Goal: Information Seeking & Learning: Learn about a topic

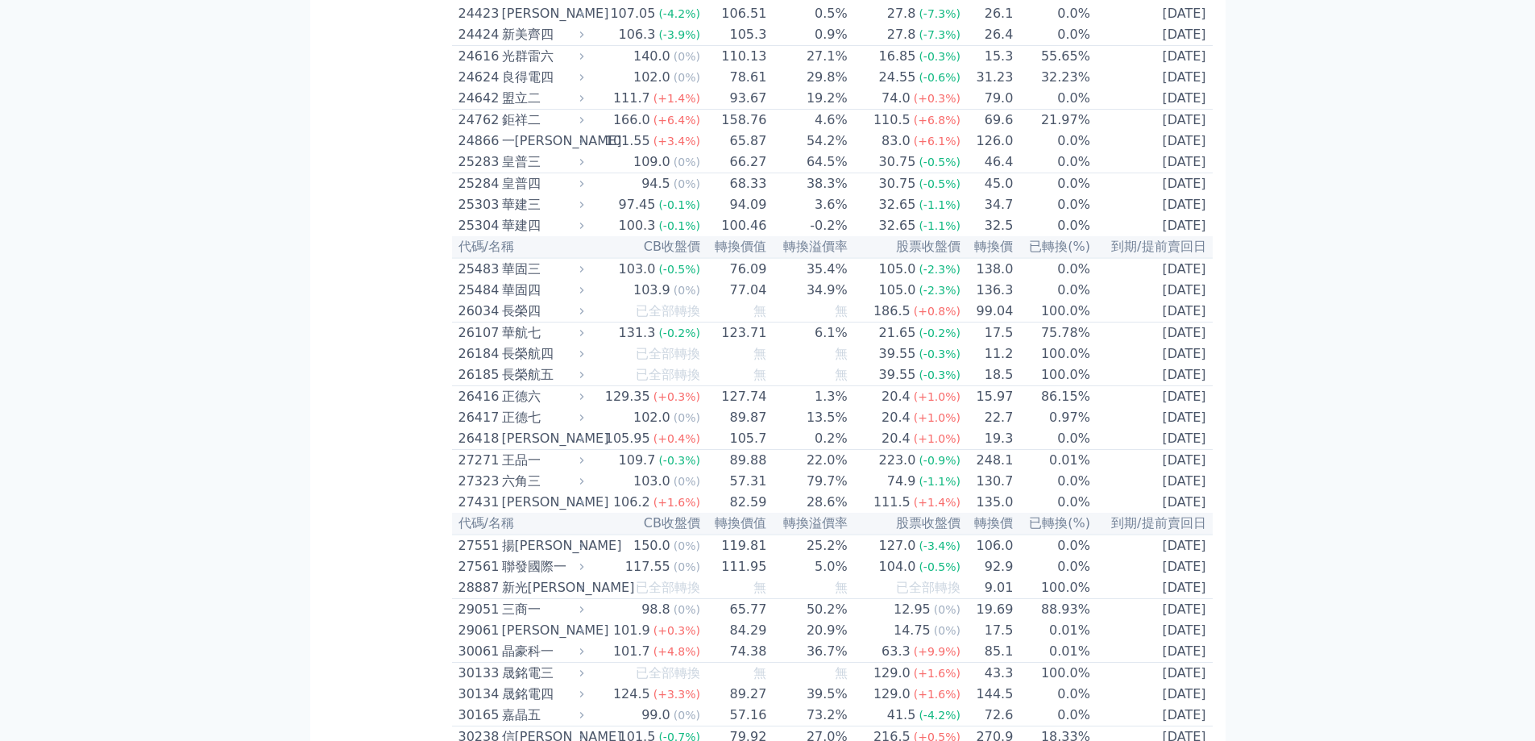
scroll to position [1531, 0]
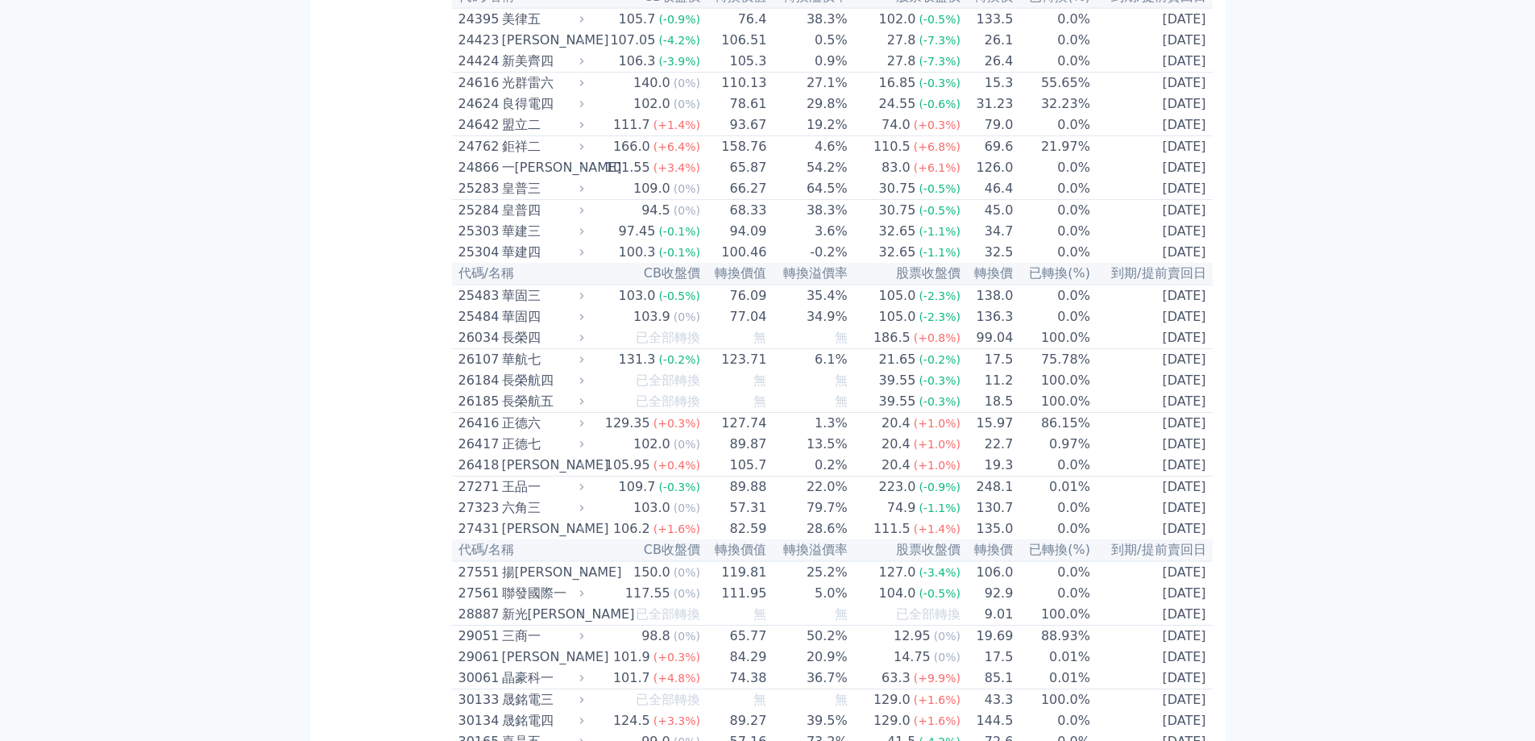
click at [484, 156] on div "24762" at bounding box center [478, 146] width 39 height 19
click at [508, 156] on div "鉅祥二" at bounding box center [541, 146] width 79 height 19
click at [584, 150] on icon at bounding box center [582, 146] width 4 height 6
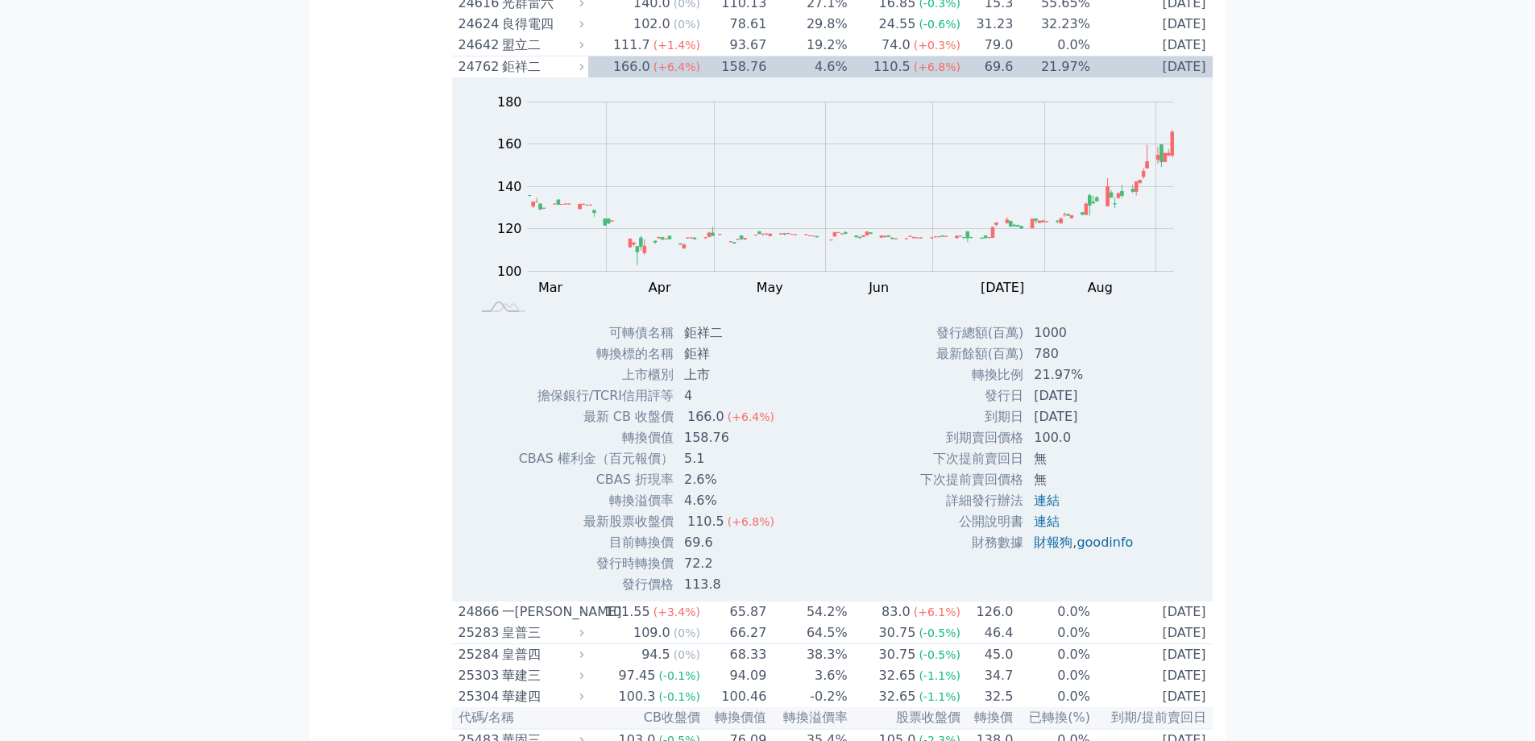
scroll to position [1612, 0]
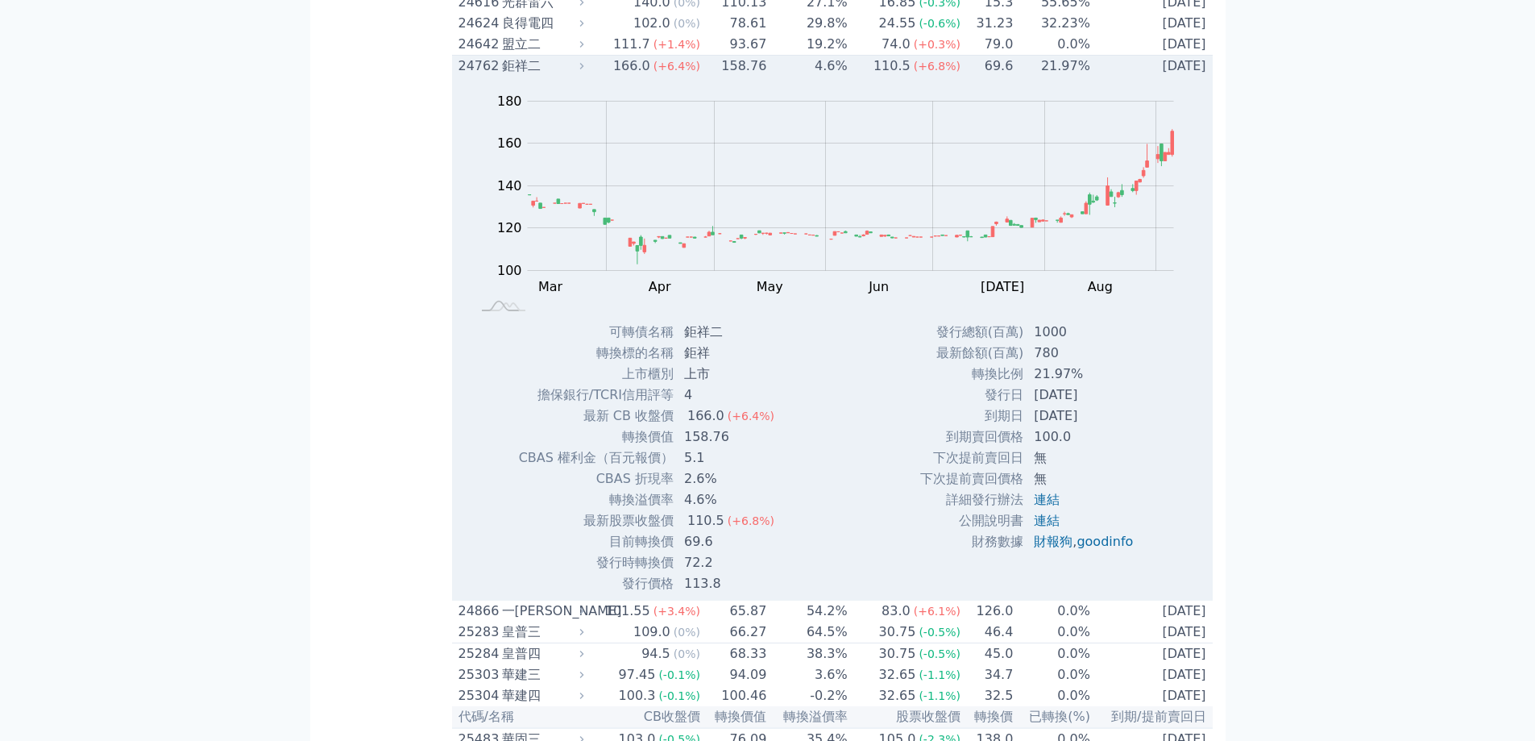
click at [540, 76] on div "鉅祥二" at bounding box center [541, 65] width 79 height 19
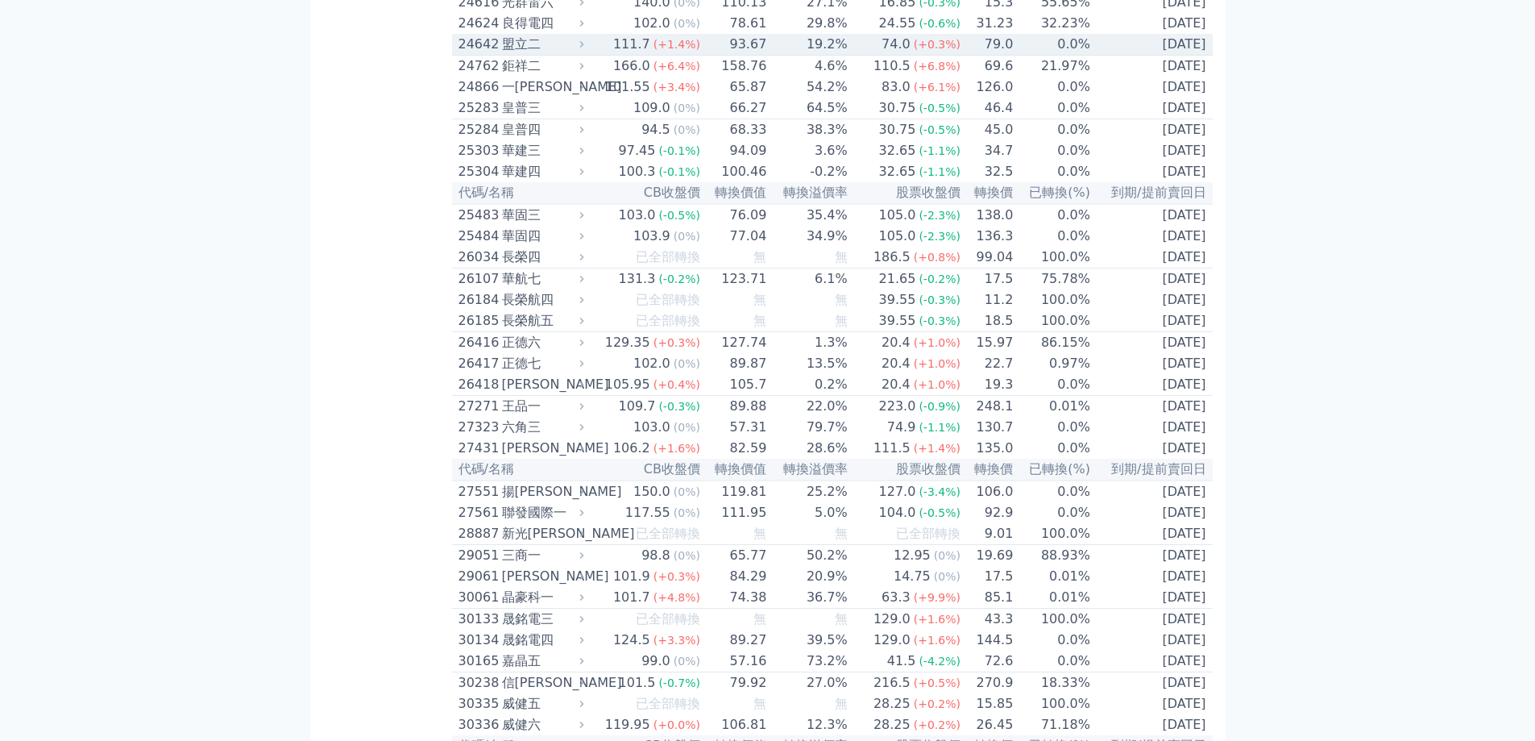
click at [538, 54] on div "盟立二" at bounding box center [541, 44] width 79 height 19
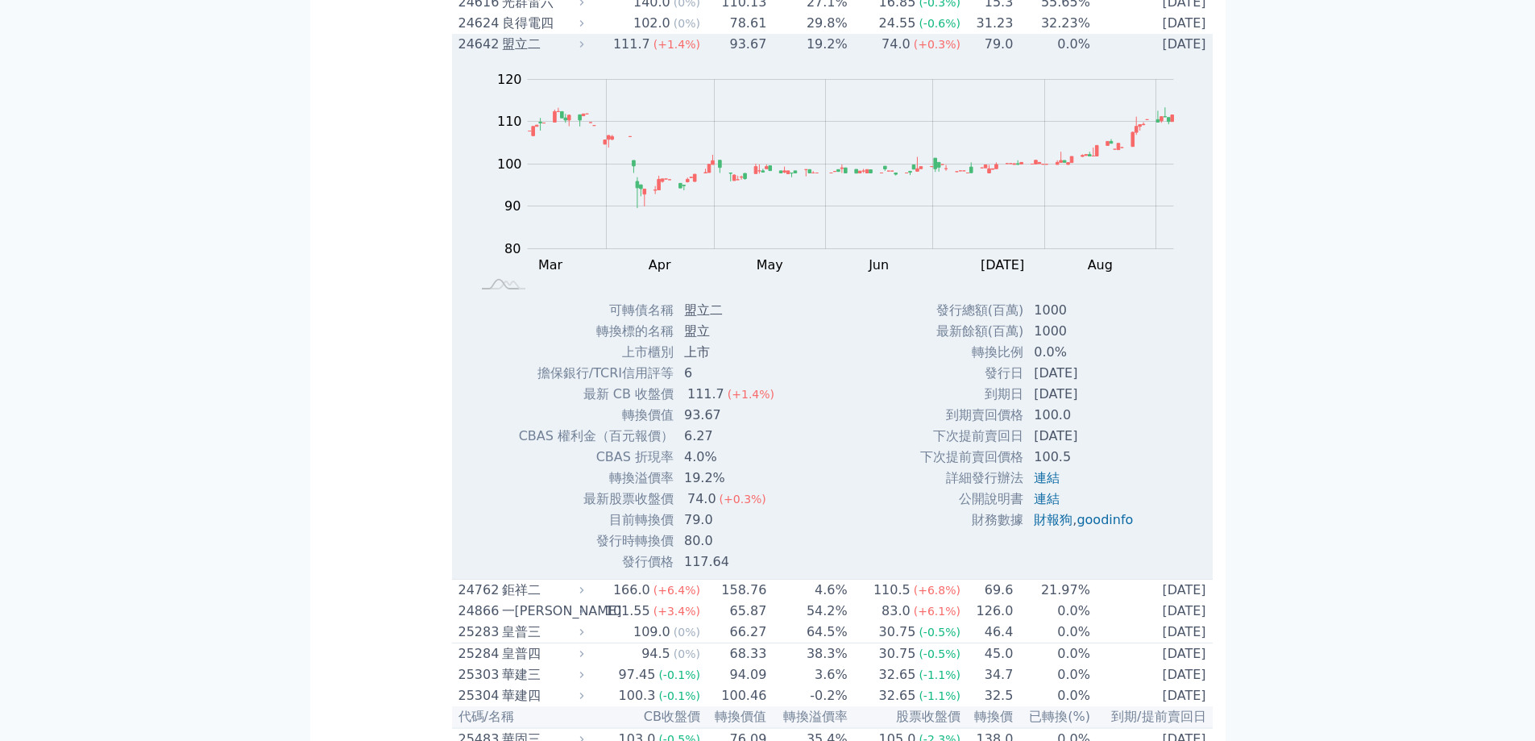
click at [541, 54] on div "盟立二" at bounding box center [541, 44] width 79 height 19
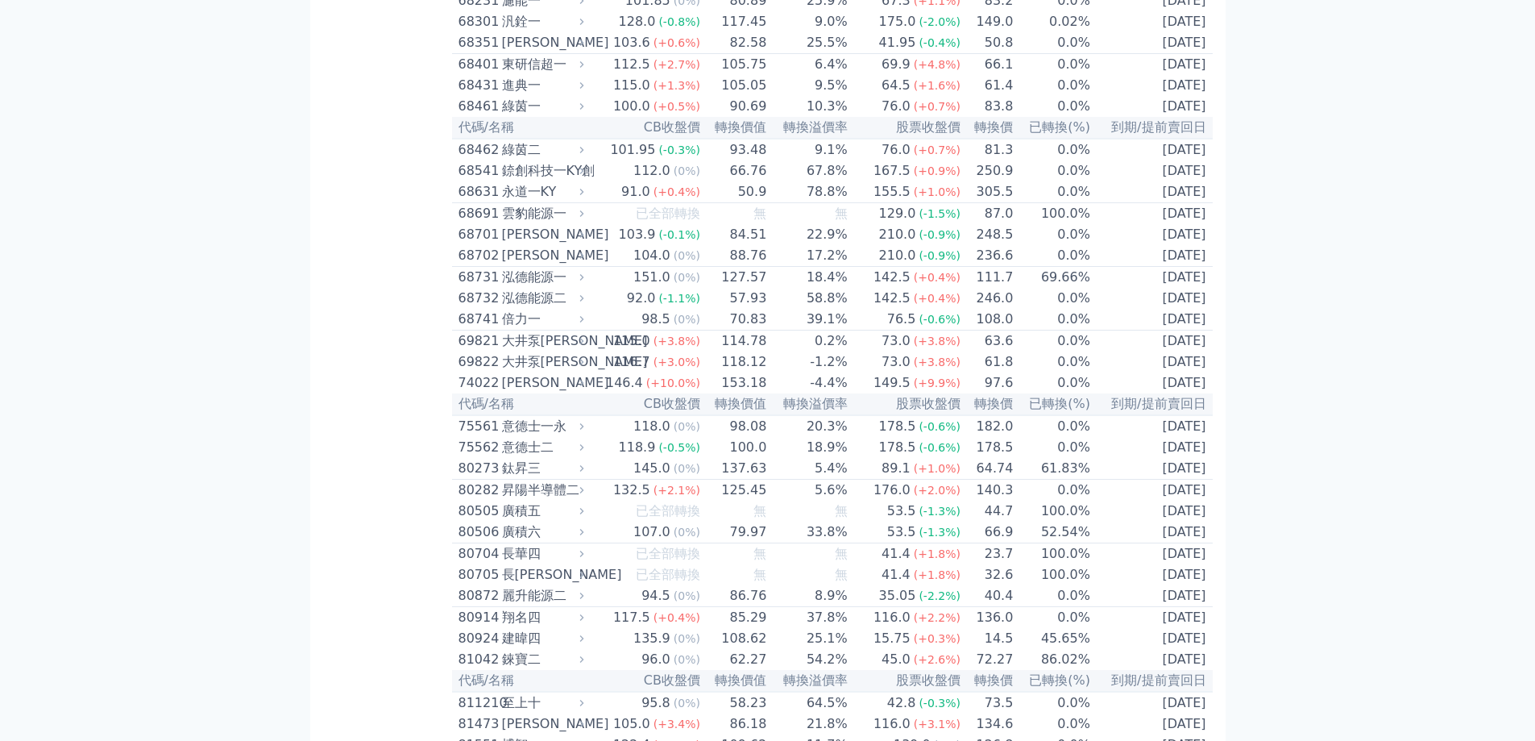
scroll to position [7897, 0]
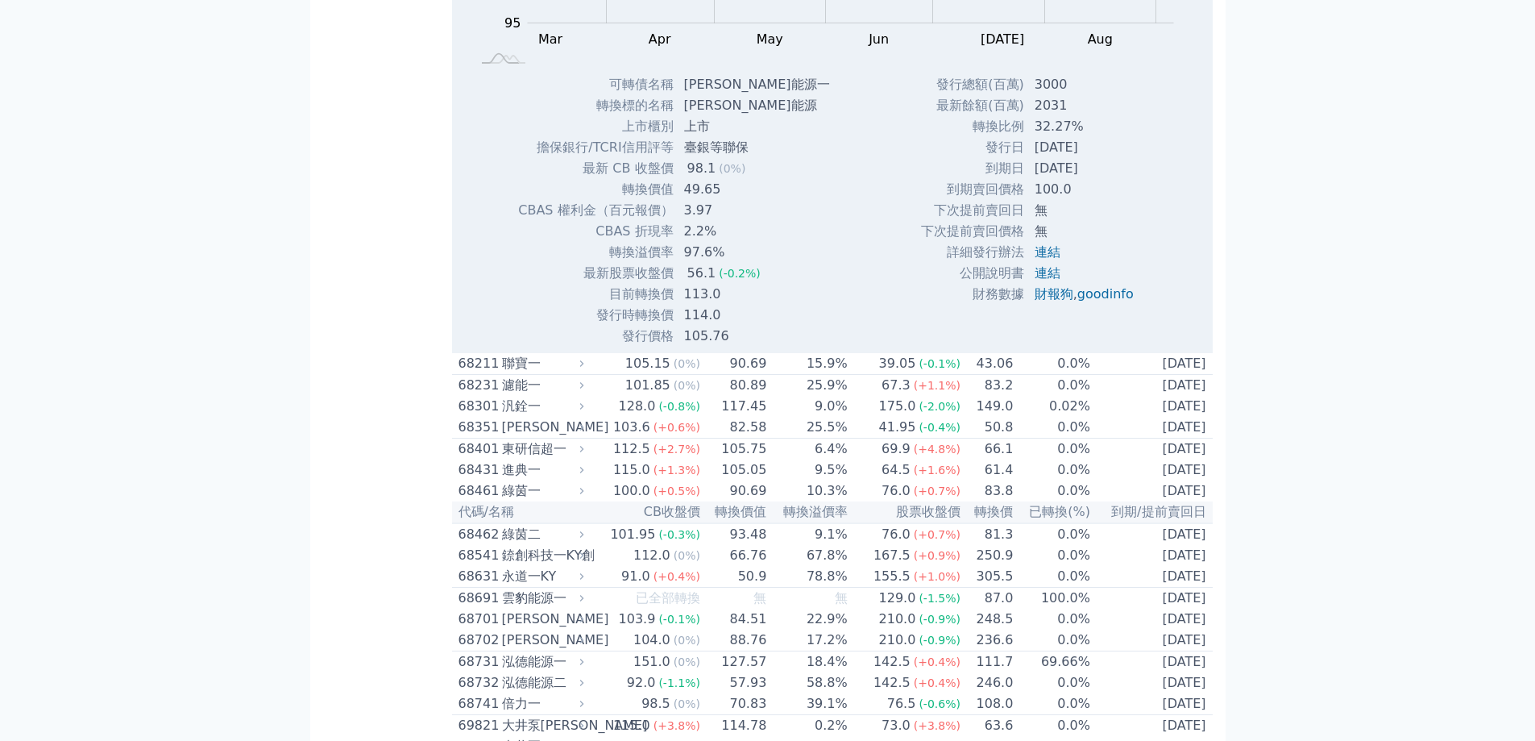
scroll to position [7978, 0]
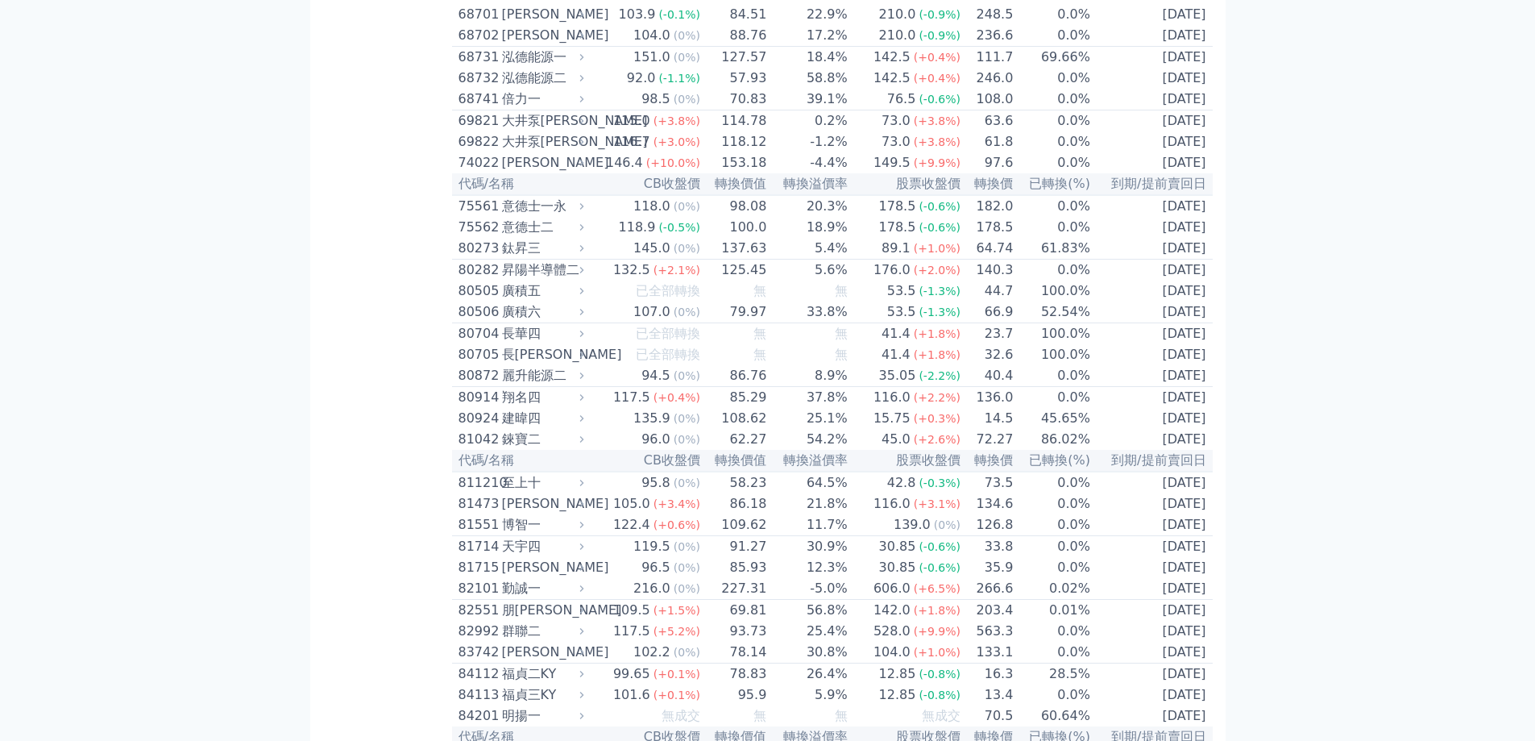
scroll to position [8059, 0]
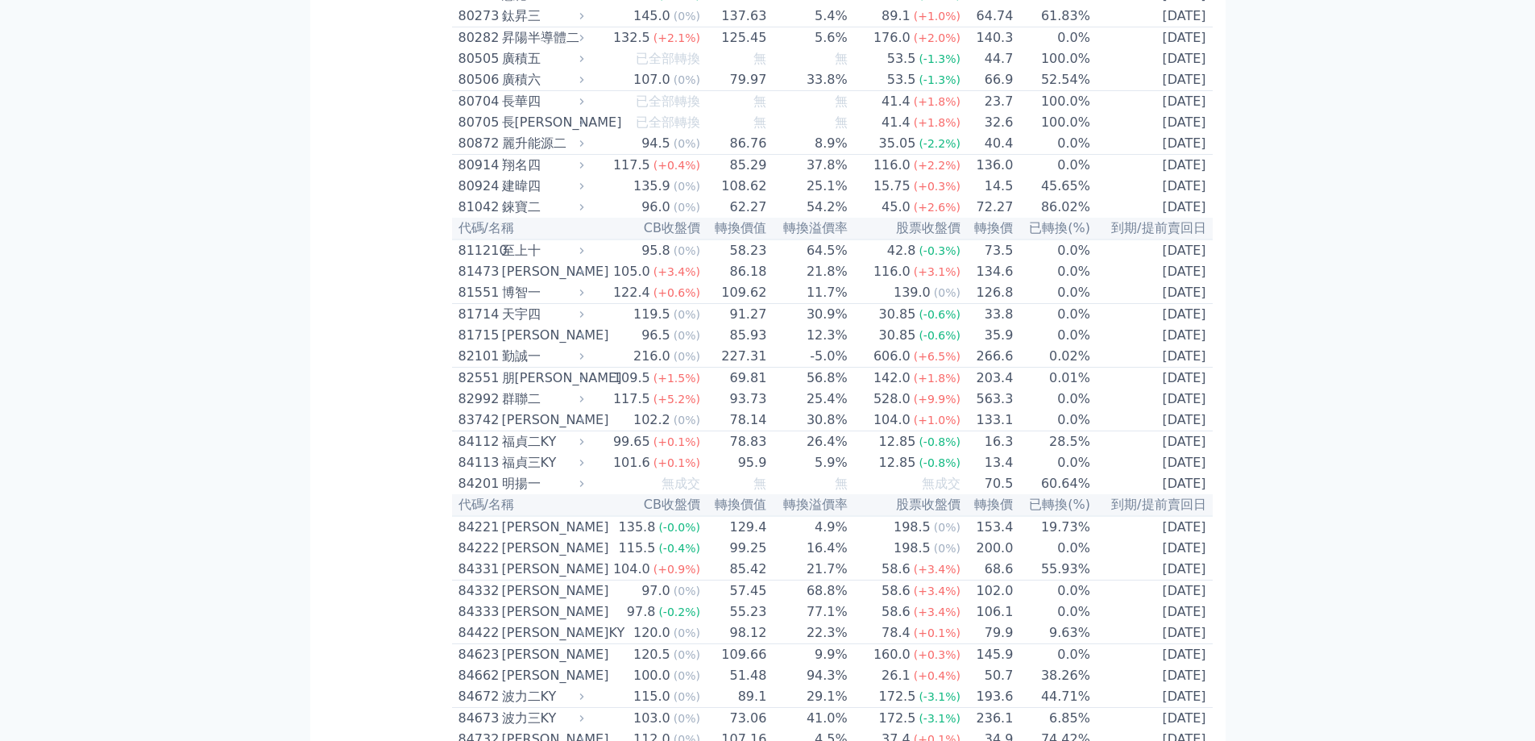
scroll to position [8300, 0]
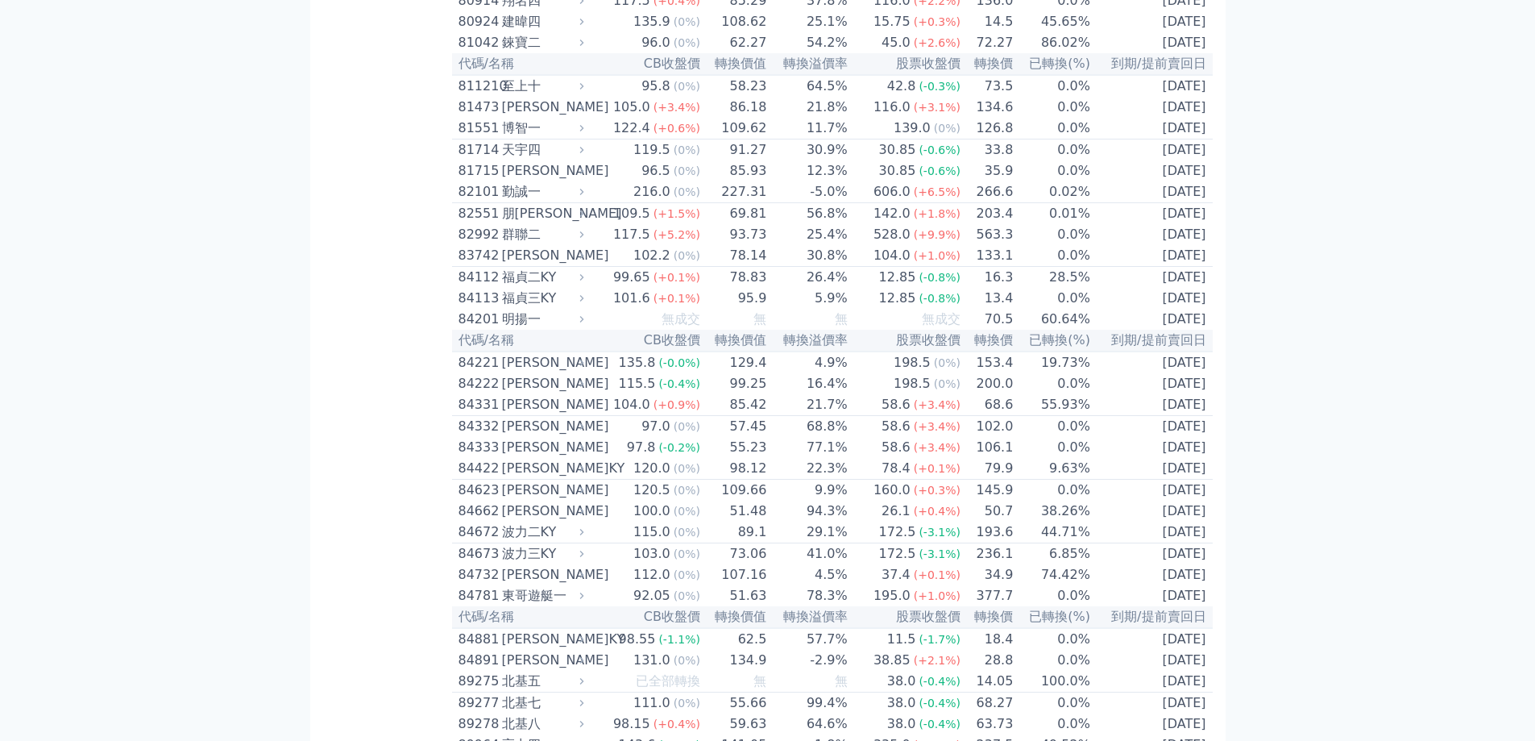
scroll to position [8462, 0]
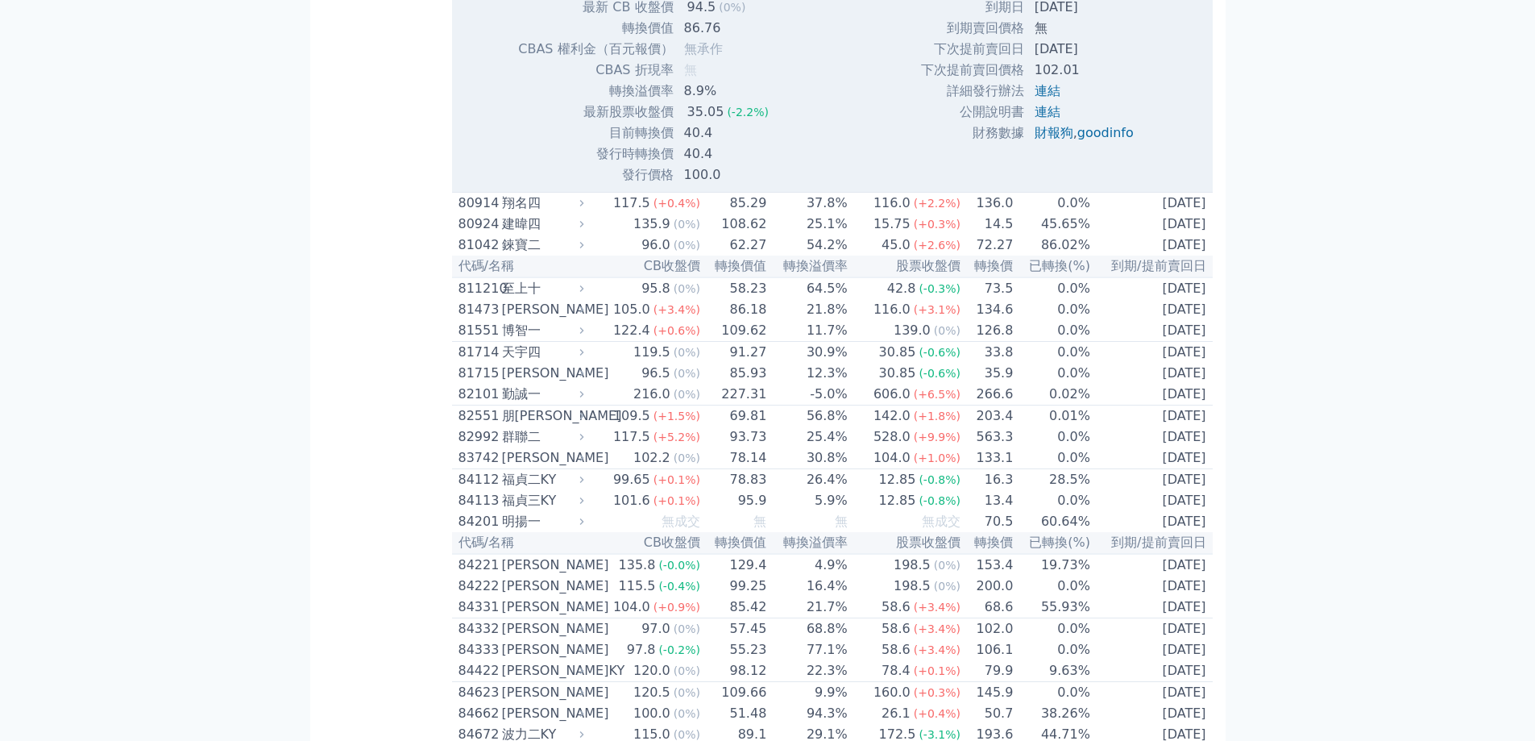
scroll to position [8784, 0]
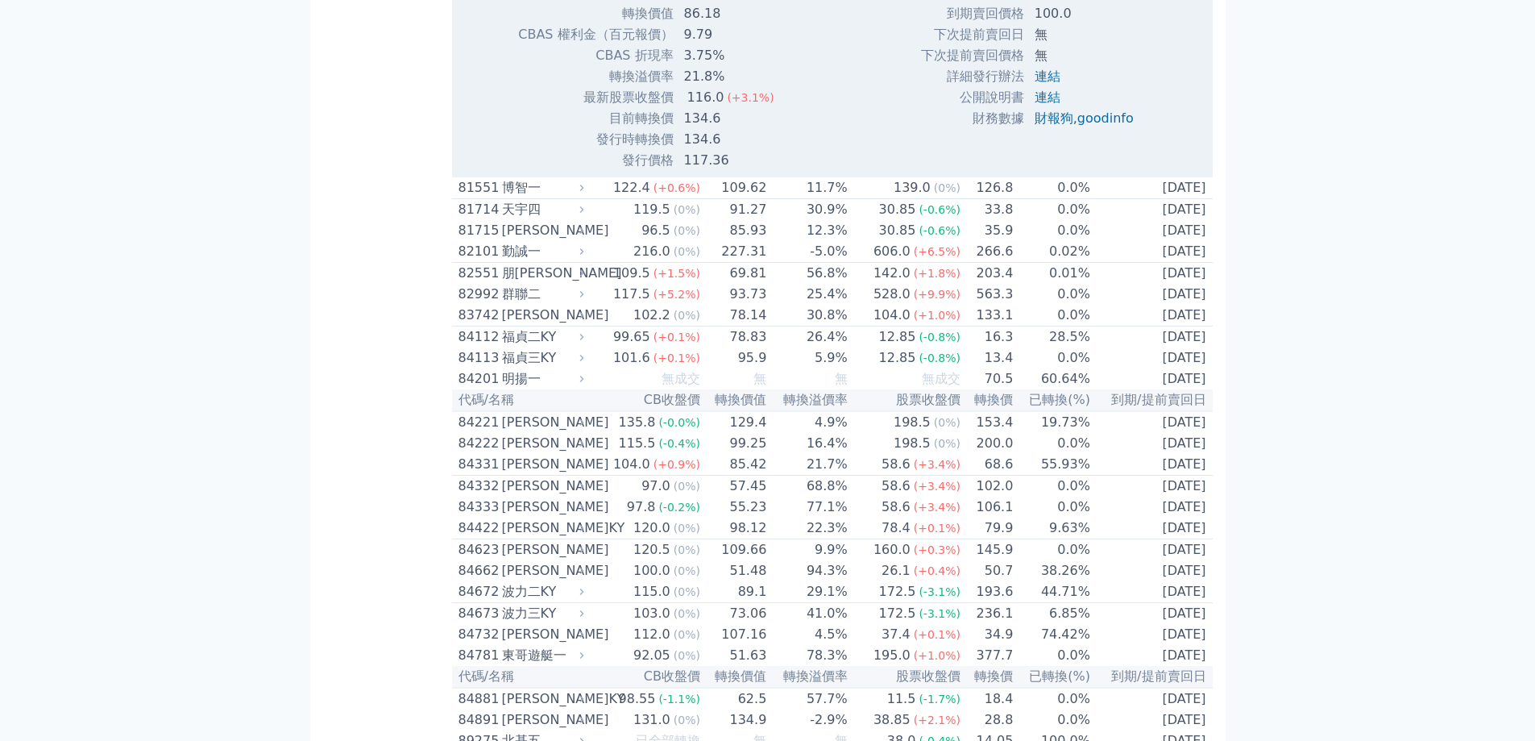
scroll to position [8864, 0]
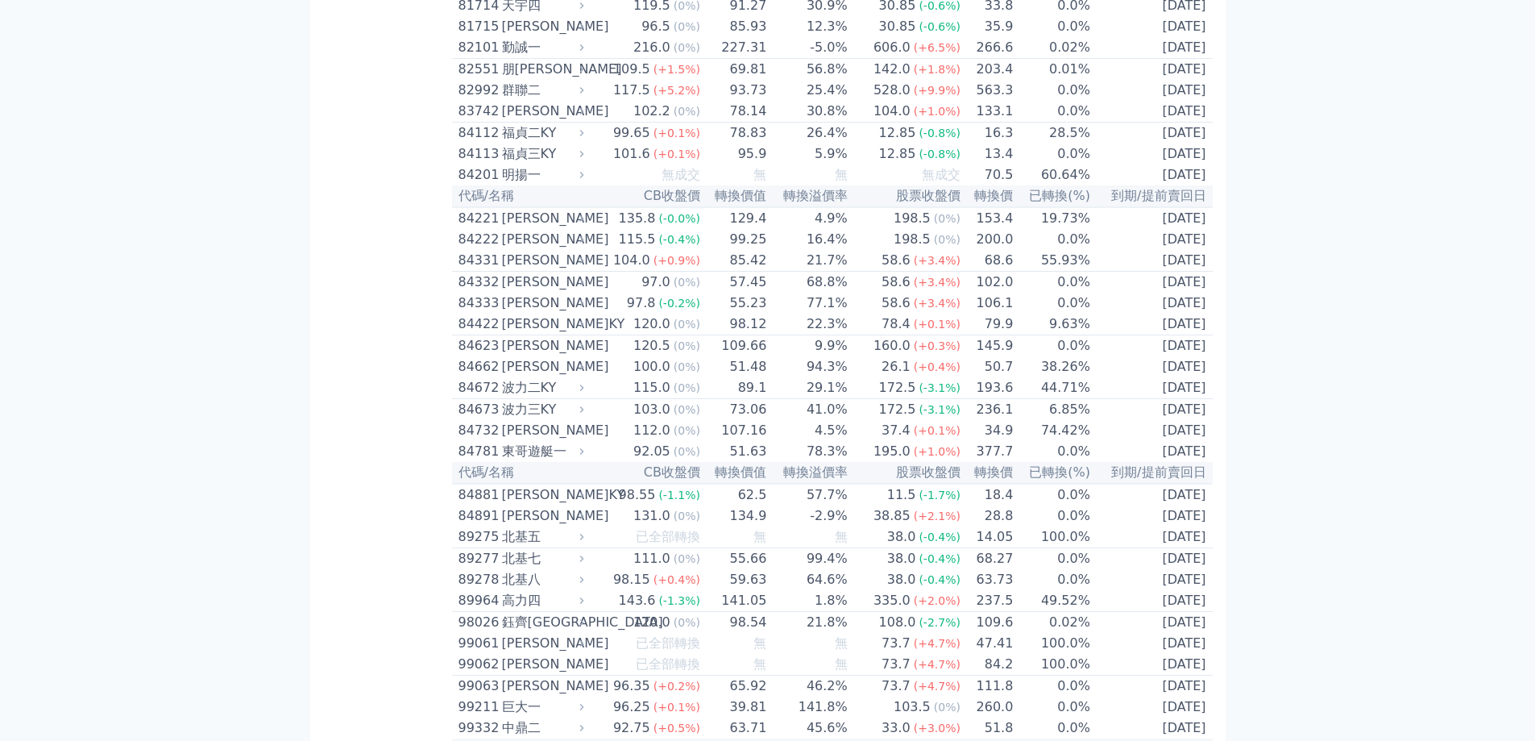
scroll to position [8945, 0]
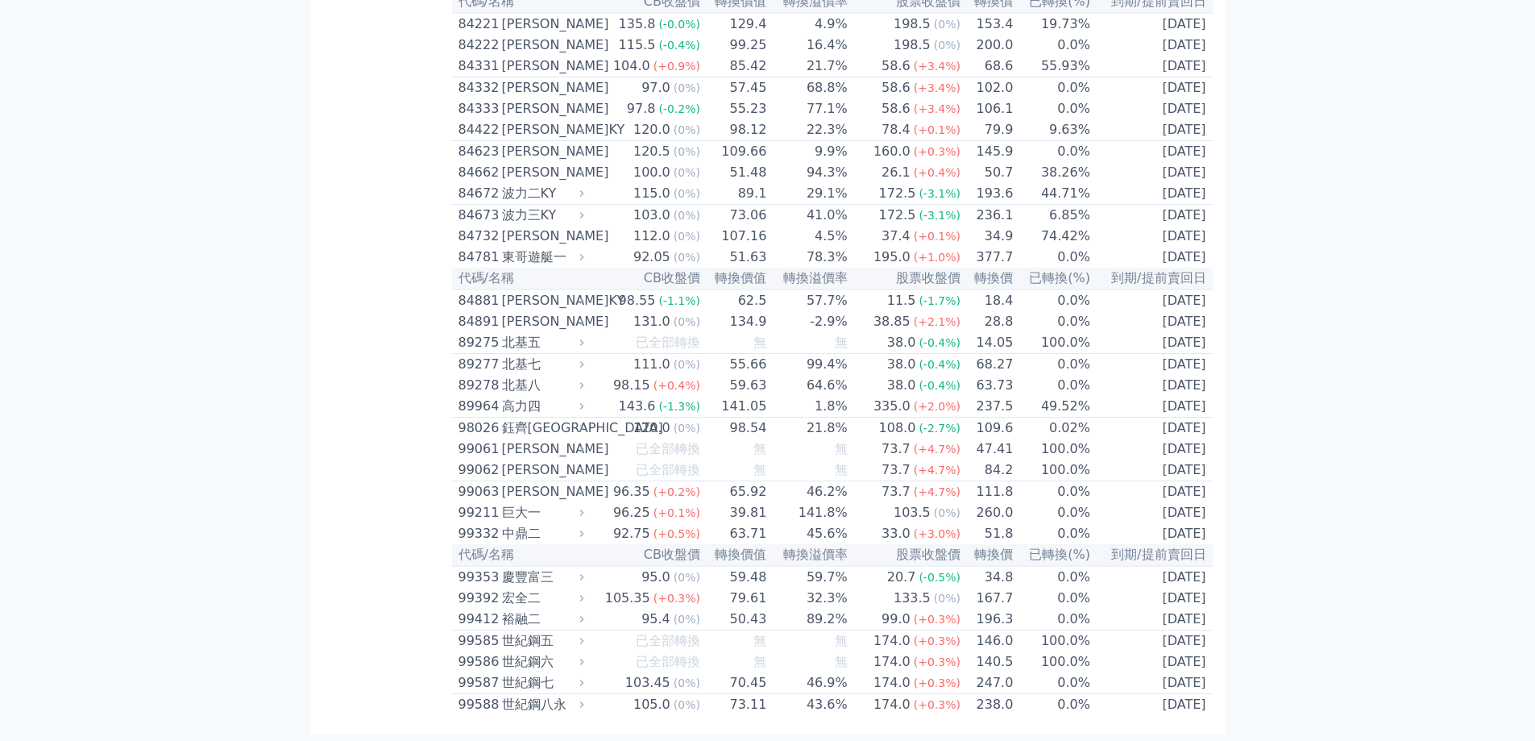
scroll to position [9106, 0]
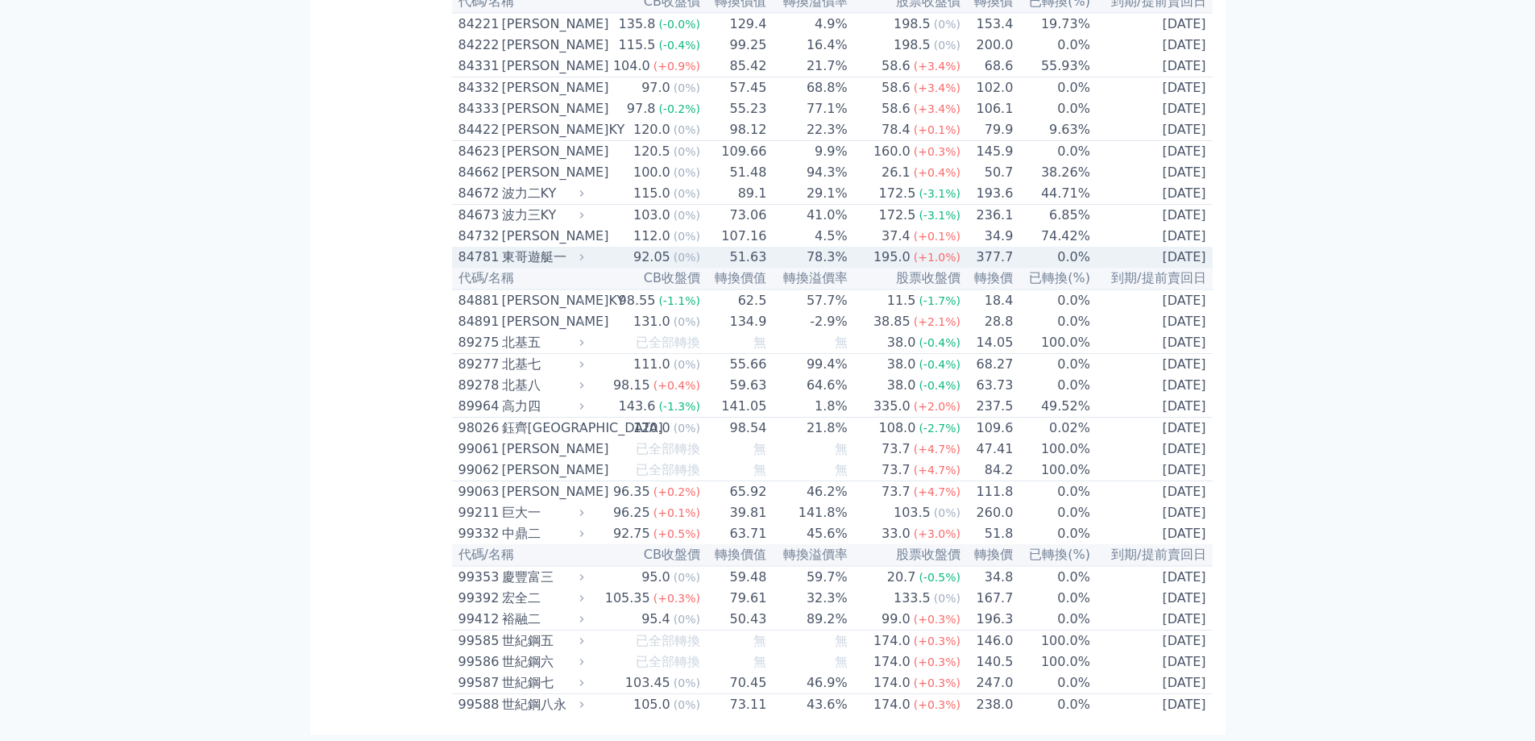
click at [556, 267] on div "東哥遊艇一" at bounding box center [541, 256] width 79 height 19
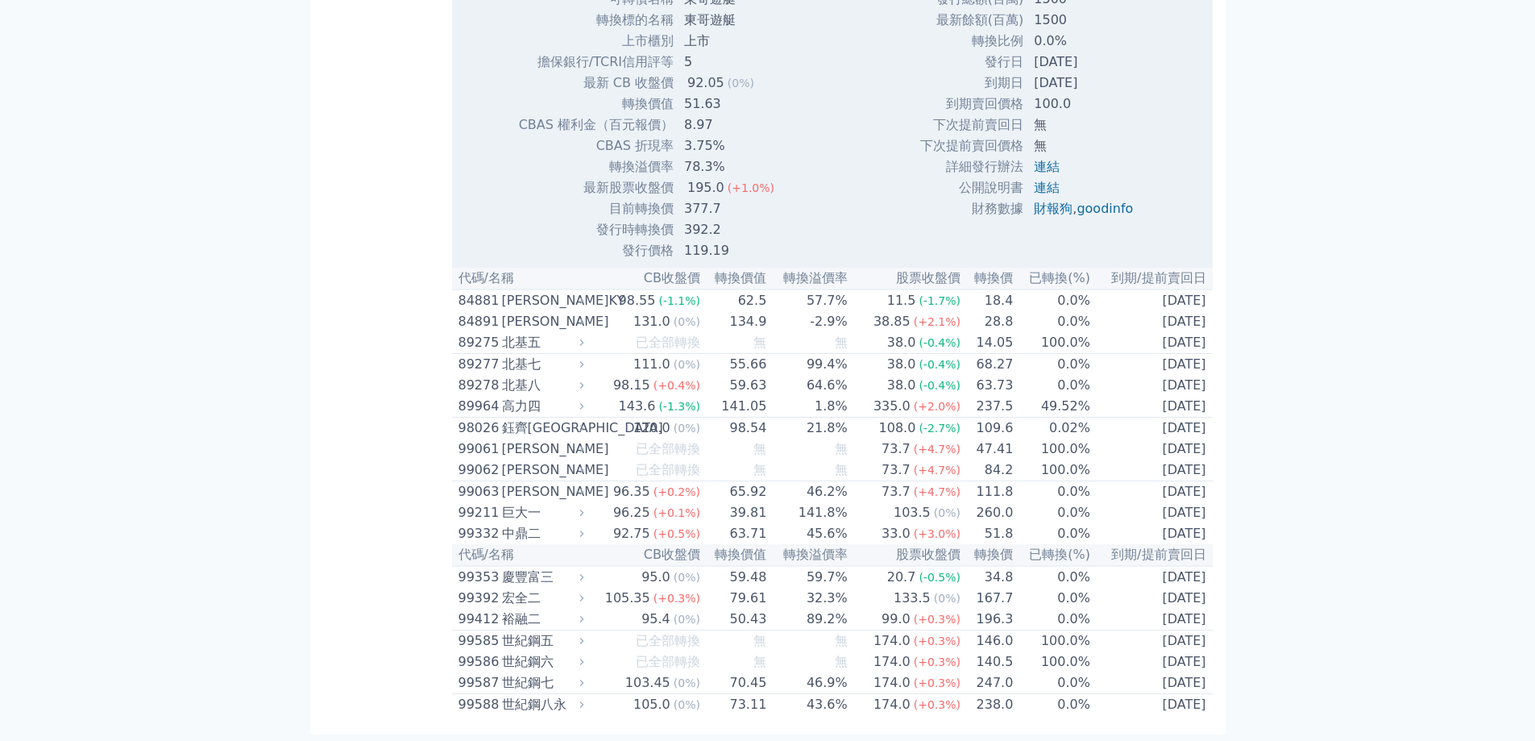
scroll to position [9348, 0]
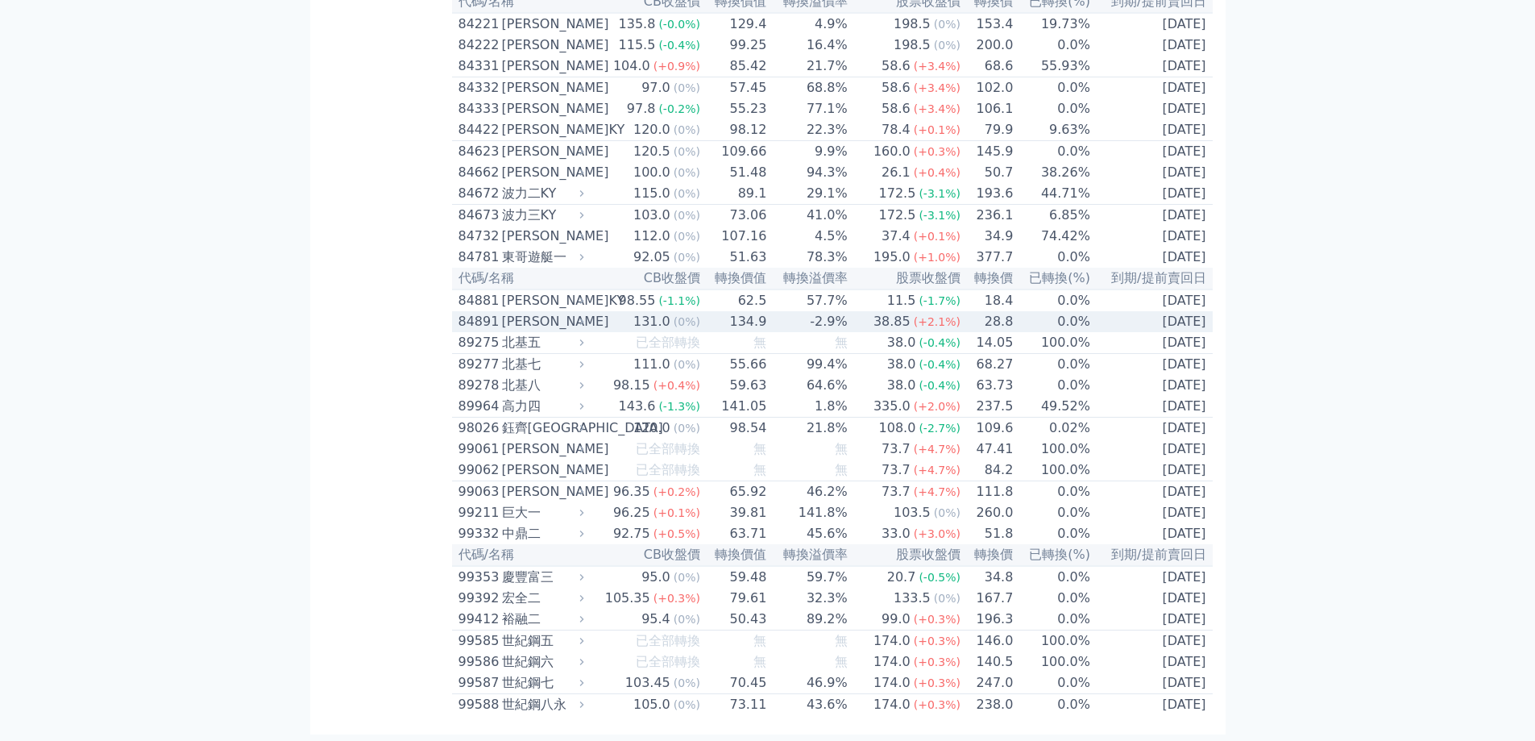
click at [515, 331] on div "[PERSON_NAME]" at bounding box center [541, 321] width 79 height 19
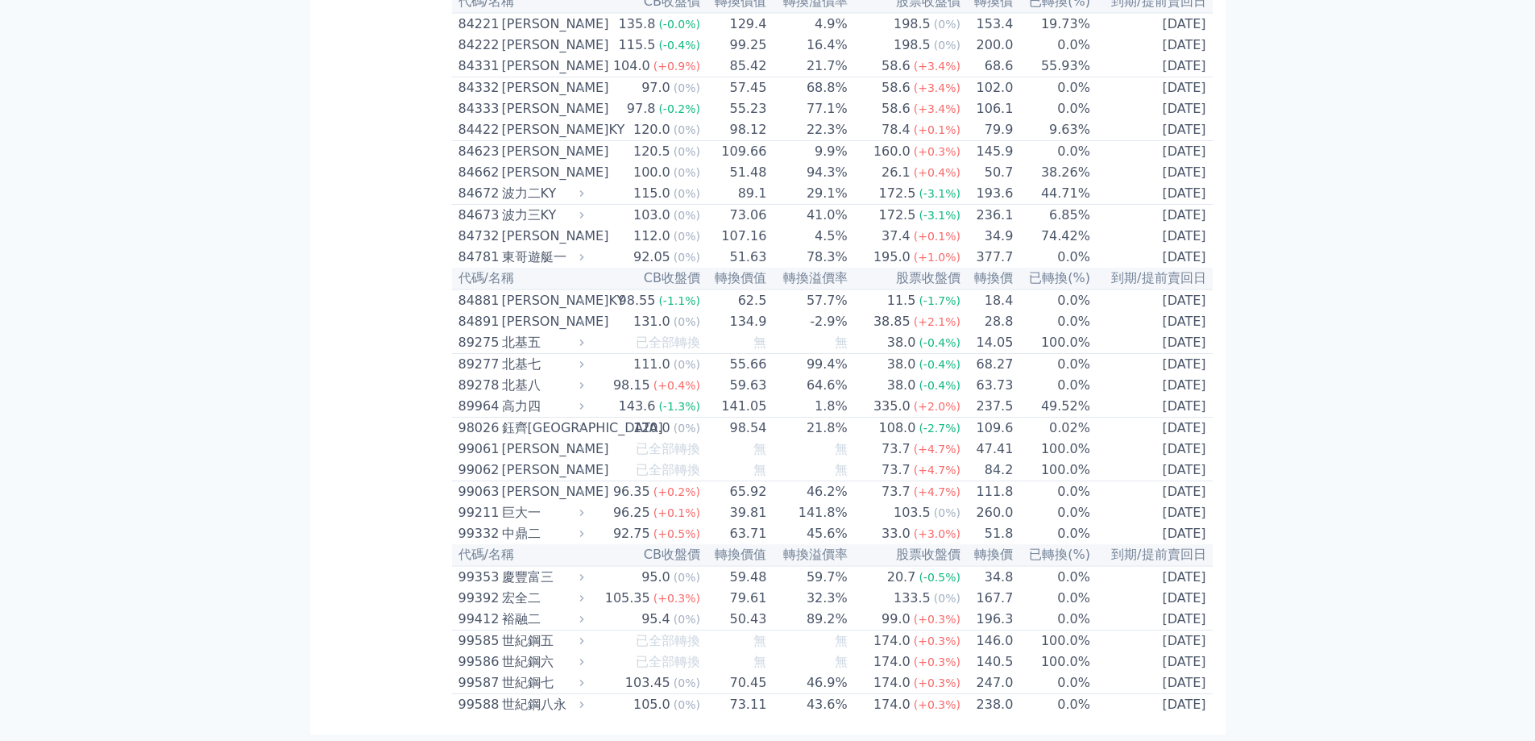
scroll to position [9417, 0]
click at [533, 482] on div "[PERSON_NAME]" at bounding box center [541, 491] width 79 height 19
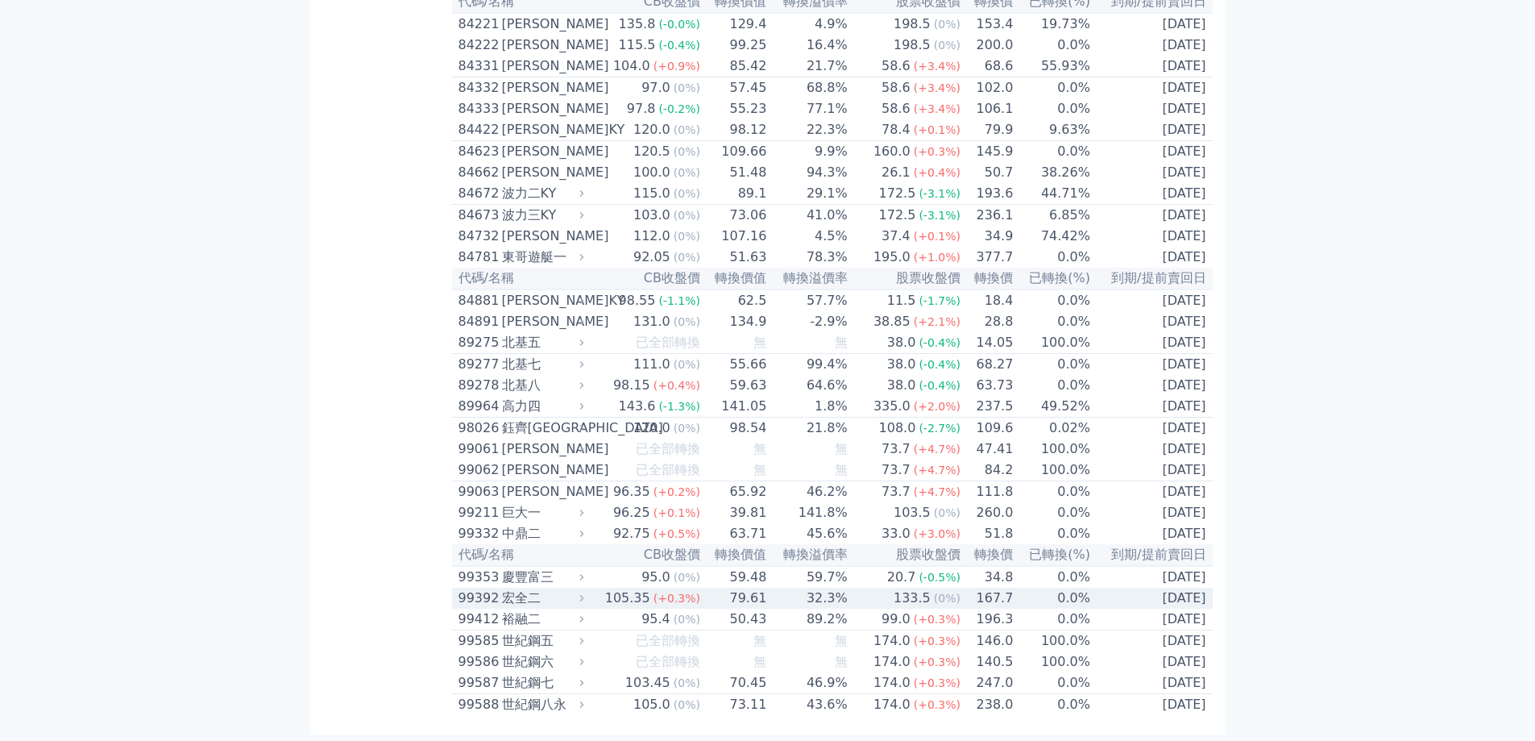
click at [529, 589] on div "宏全二" at bounding box center [541, 597] width 79 height 19
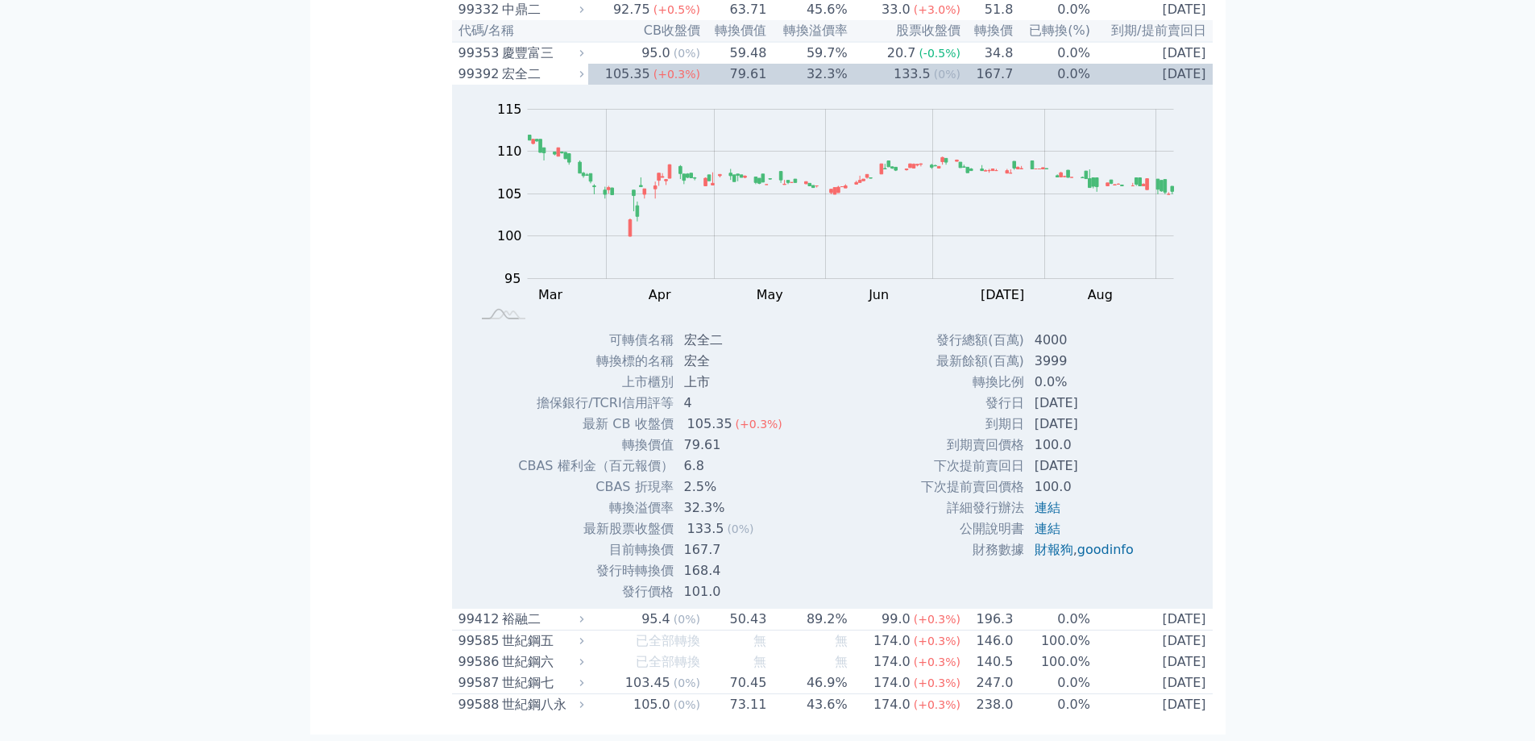
scroll to position [9740, 0]
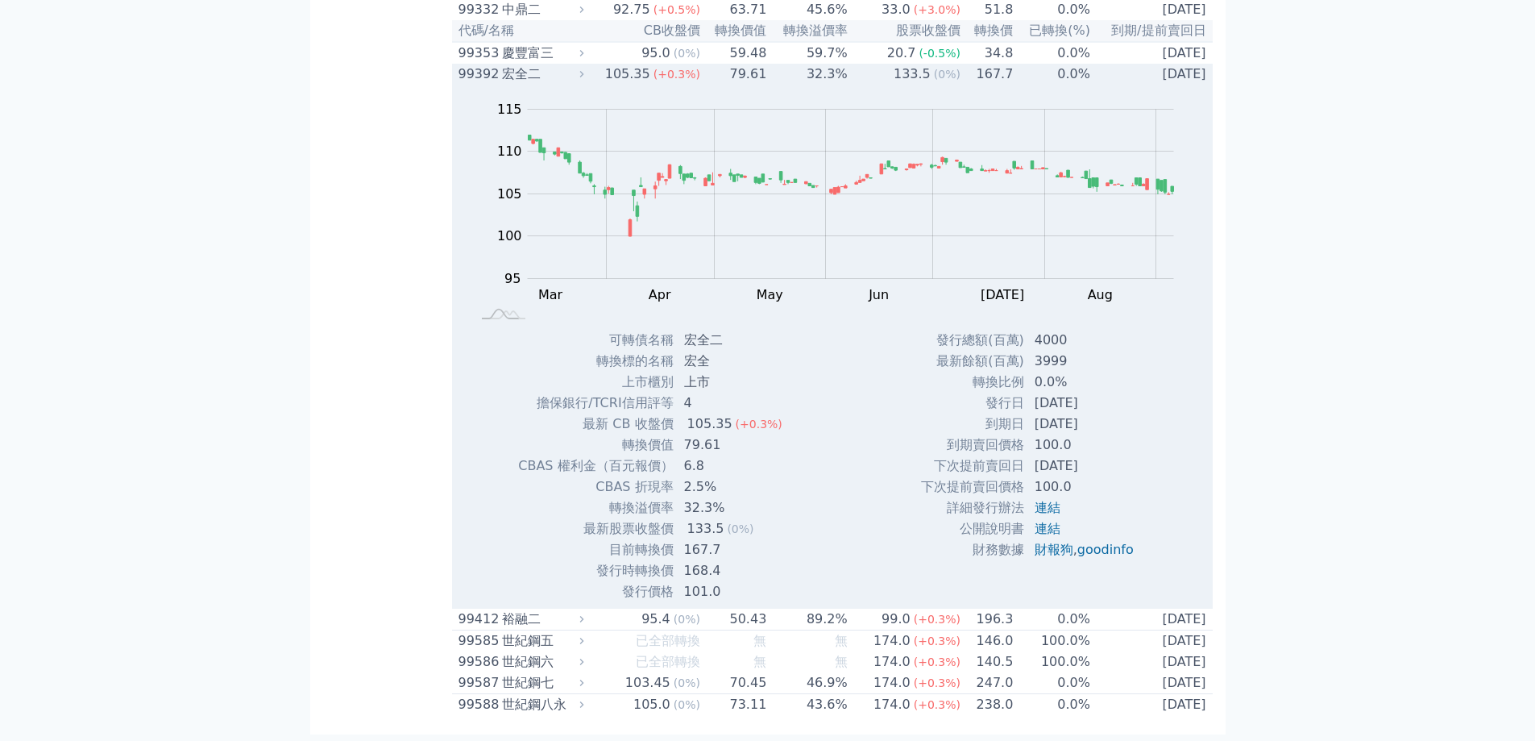
click at [537, 84] on div "宏全二" at bounding box center [541, 73] width 79 height 19
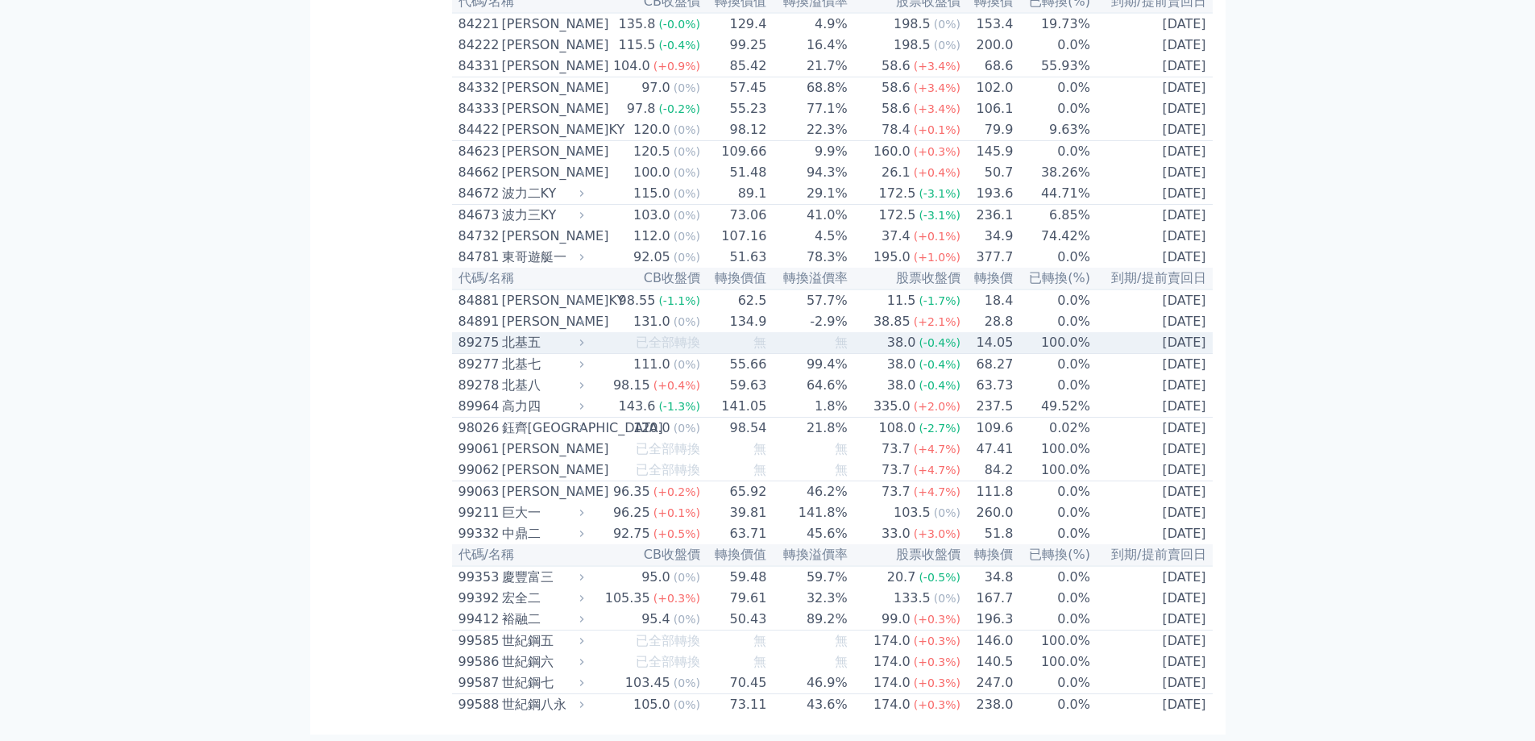
scroll to position [9337, 0]
